Goal: Task Accomplishment & Management: Complete application form

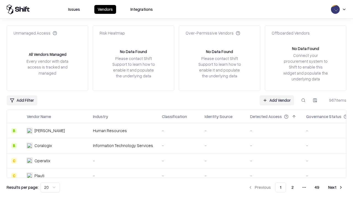
click at [277, 100] on link "Add Vendor" at bounding box center [277, 100] width 35 height 10
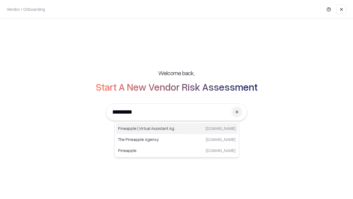
click at [177, 128] on div "Pineapple | Virtual Assistant Agency [DOMAIN_NAME]" at bounding box center [177, 128] width 122 height 11
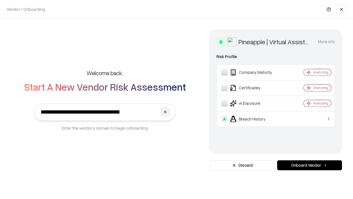
type input "**********"
click at [310, 165] on button "Onboard Vendor" at bounding box center [309, 165] width 65 height 10
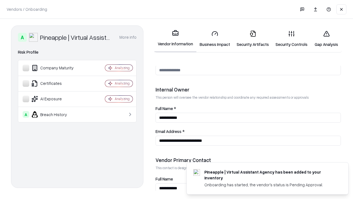
scroll to position [286, 0]
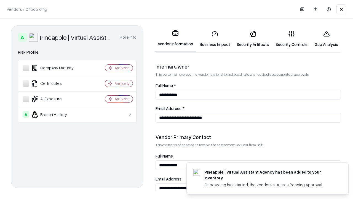
click at [215, 39] on link "Business Impact" at bounding box center [215, 39] width 37 height 26
click at [253, 39] on link "Security Artifacts" at bounding box center [253, 39] width 39 height 26
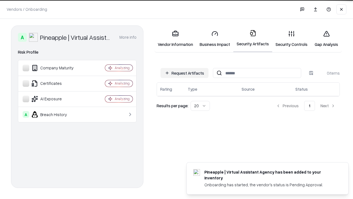
click at [185, 73] on button "Request Artifacts" at bounding box center [185, 73] width 48 height 10
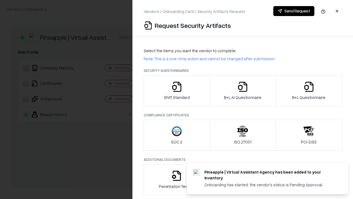
click at [177, 91] on icon "button" at bounding box center [176, 86] width 11 height 11
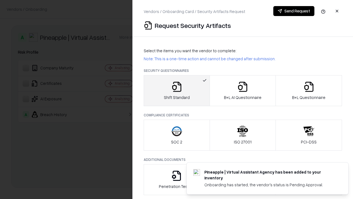
click at [294, 11] on button "Send Request" at bounding box center [294, 11] width 41 height 10
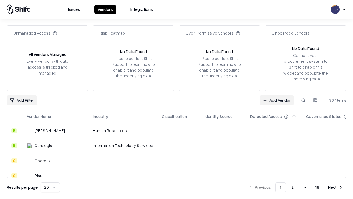
click at [304, 100] on button at bounding box center [304, 100] width 10 height 10
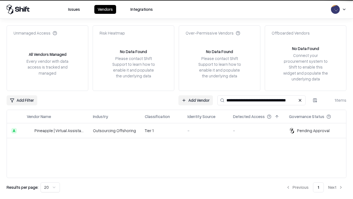
type input "**********"
click at [180, 130] on td "Tier 1" at bounding box center [162, 130] width 43 height 15
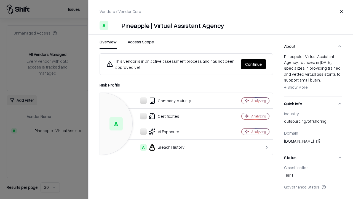
click at [254, 64] on button "Continue" at bounding box center [253, 64] width 25 height 10
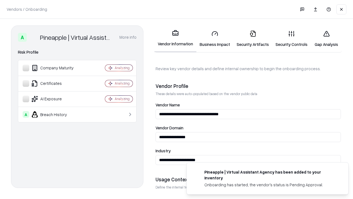
click at [253, 39] on link "Security Artifacts" at bounding box center [253, 39] width 39 height 26
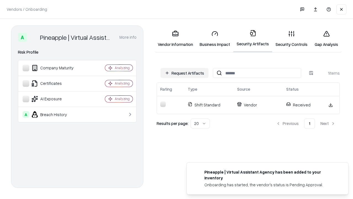
click at [292, 39] on link "Security Controls" at bounding box center [292, 39] width 39 height 26
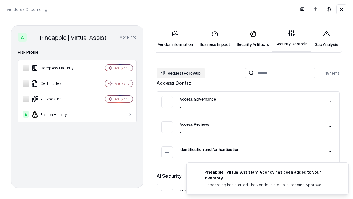
click at [181, 73] on button "Request Followup" at bounding box center [181, 73] width 49 height 10
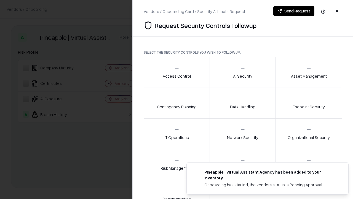
click at [177, 72] on div "Access Control" at bounding box center [177, 72] width 28 height 14
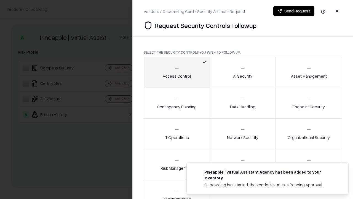
click at [294, 11] on button "Send Request" at bounding box center [294, 11] width 41 height 10
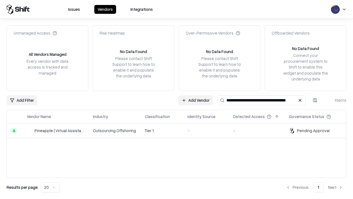
type input "**********"
click at [180, 130] on td "Tier 1" at bounding box center [162, 130] width 43 height 15
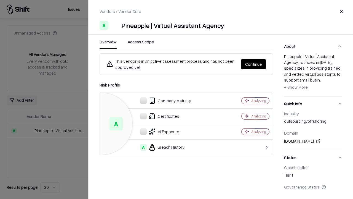
click at [254, 64] on button "Continue" at bounding box center [253, 64] width 25 height 10
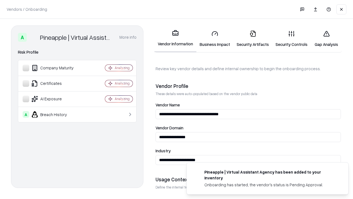
click at [327, 39] on link "Gap Analysis" at bounding box center [326, 39] width 31 height 26
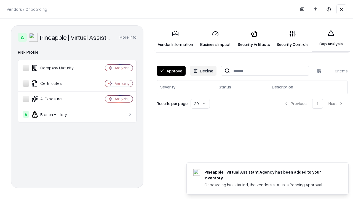
click at [171, 71] on button "Approve" at bounding box center [171, 71] width 29 height 10
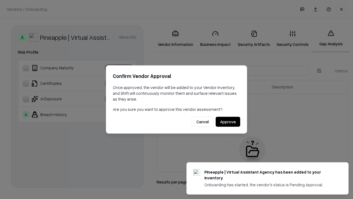
click at [228, 121] on button "Approve" at bounding box center [228, 122] width 25 height 10
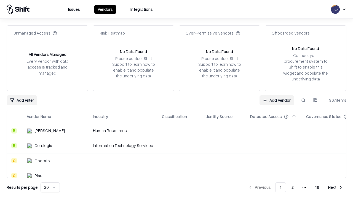
type input "**********"
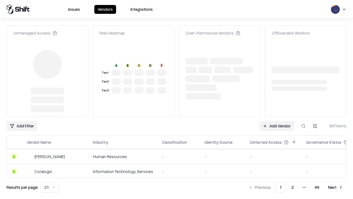
click at [277, 121] on link "Add Vendor" at bounding box center [277, 126] width 35 height 10
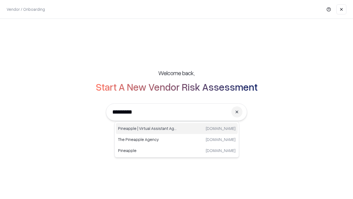
click at [177, 128] on div "Pineapple | Virtual Assistant Agency trypineapple.com" at bounding box center [177, 128] width 122 height 11
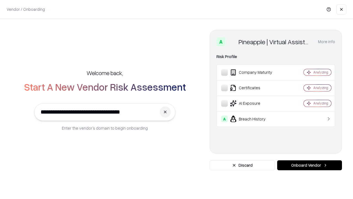
type input "**********"
click at [310, 165] on button "Onboard Vendor" at bounding box center [309, 165] width 65 height 10
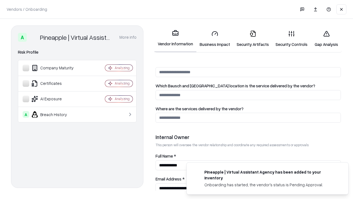
scroll to position [286, 0]
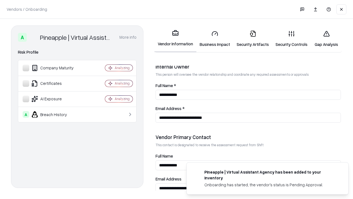
click at [327, 39] on link "Gap Analysis" at bounding box center [326, 39] width 31 height 26
